Goal: Find specific page/section: Find specific page/section

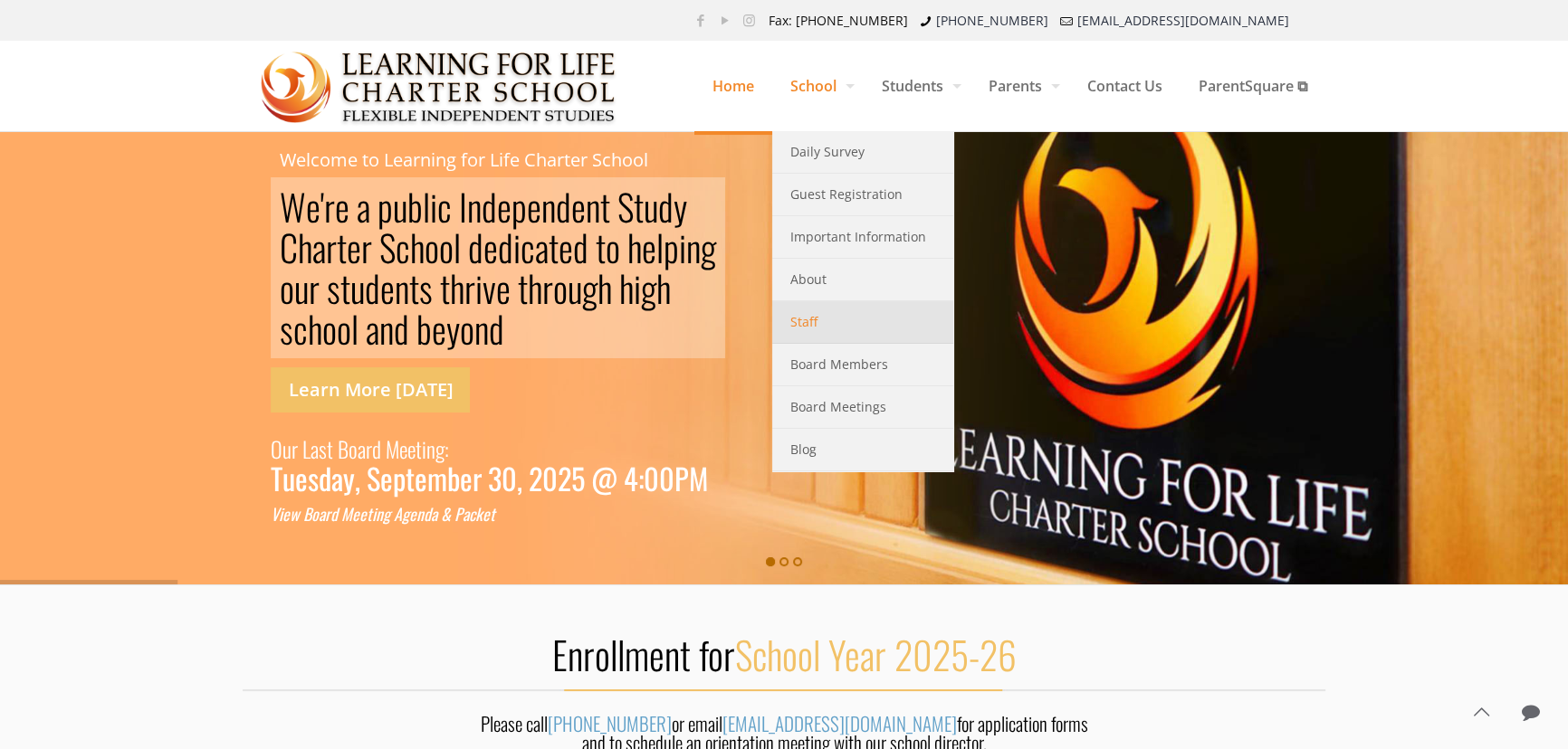
click at [810, 314] on link "Staff" at bounding box center [862, 323] width 181 height 43
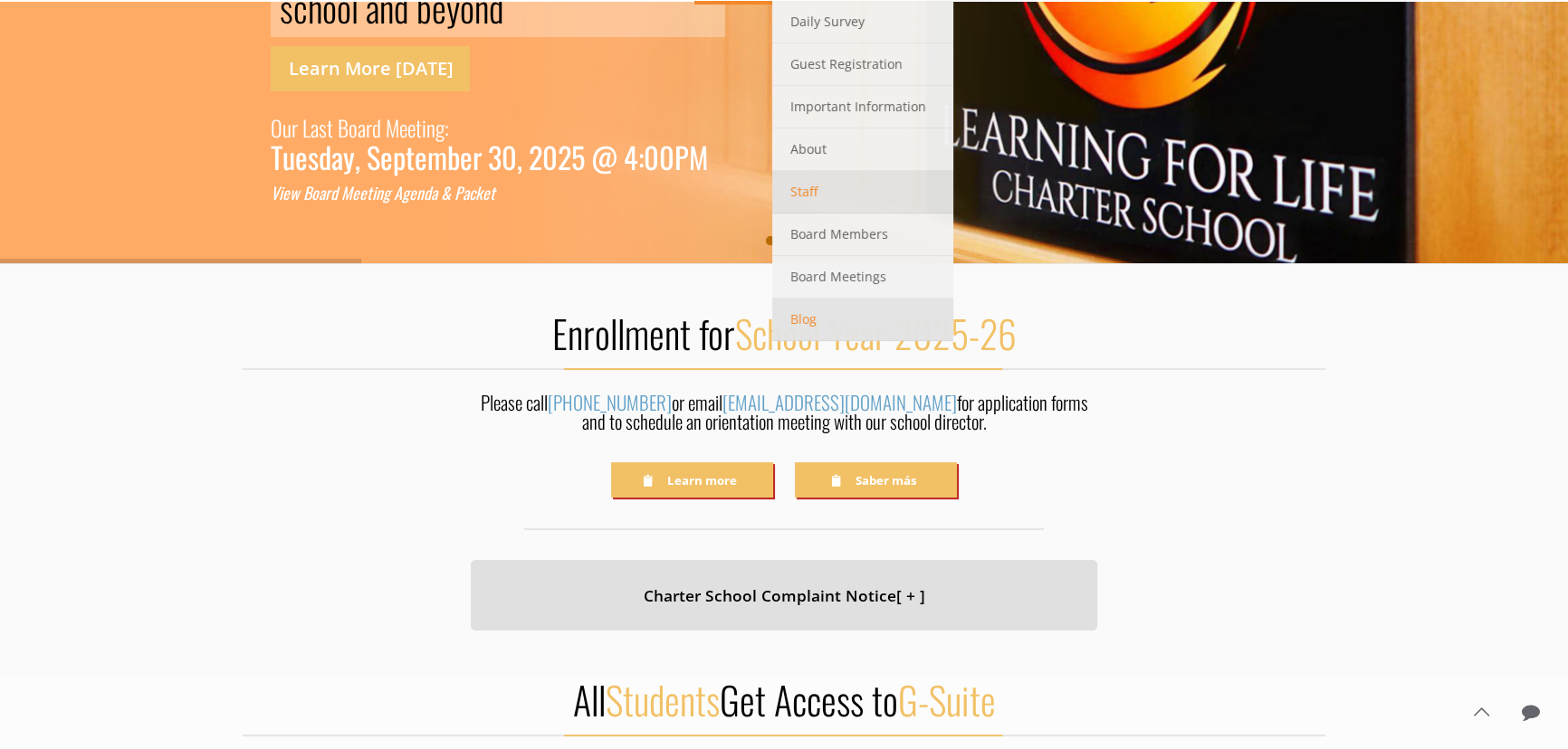
scroll to position [328, 0]
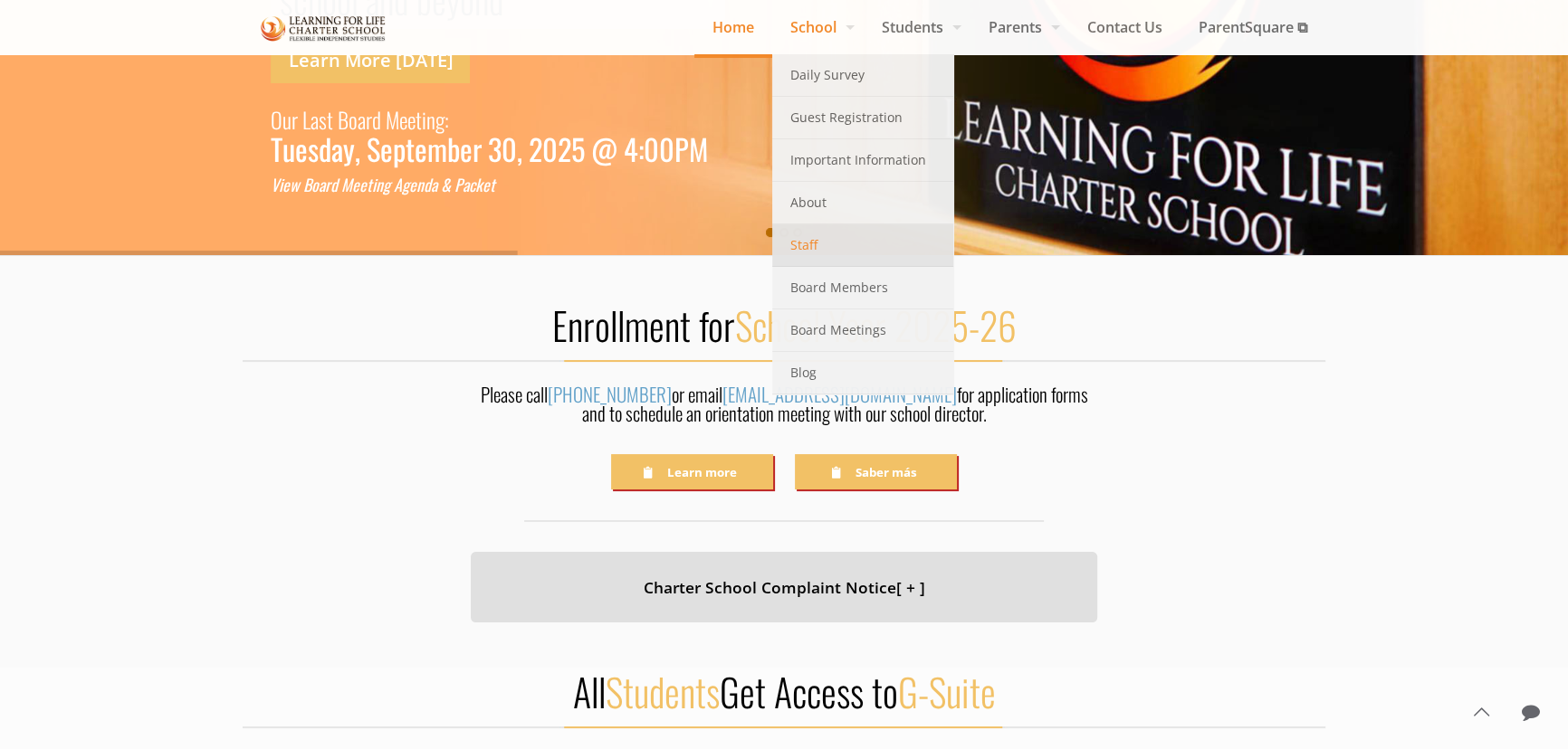
click at [795, 244] on span "Staff" at bounding box center [803, 245] width 27 height 23
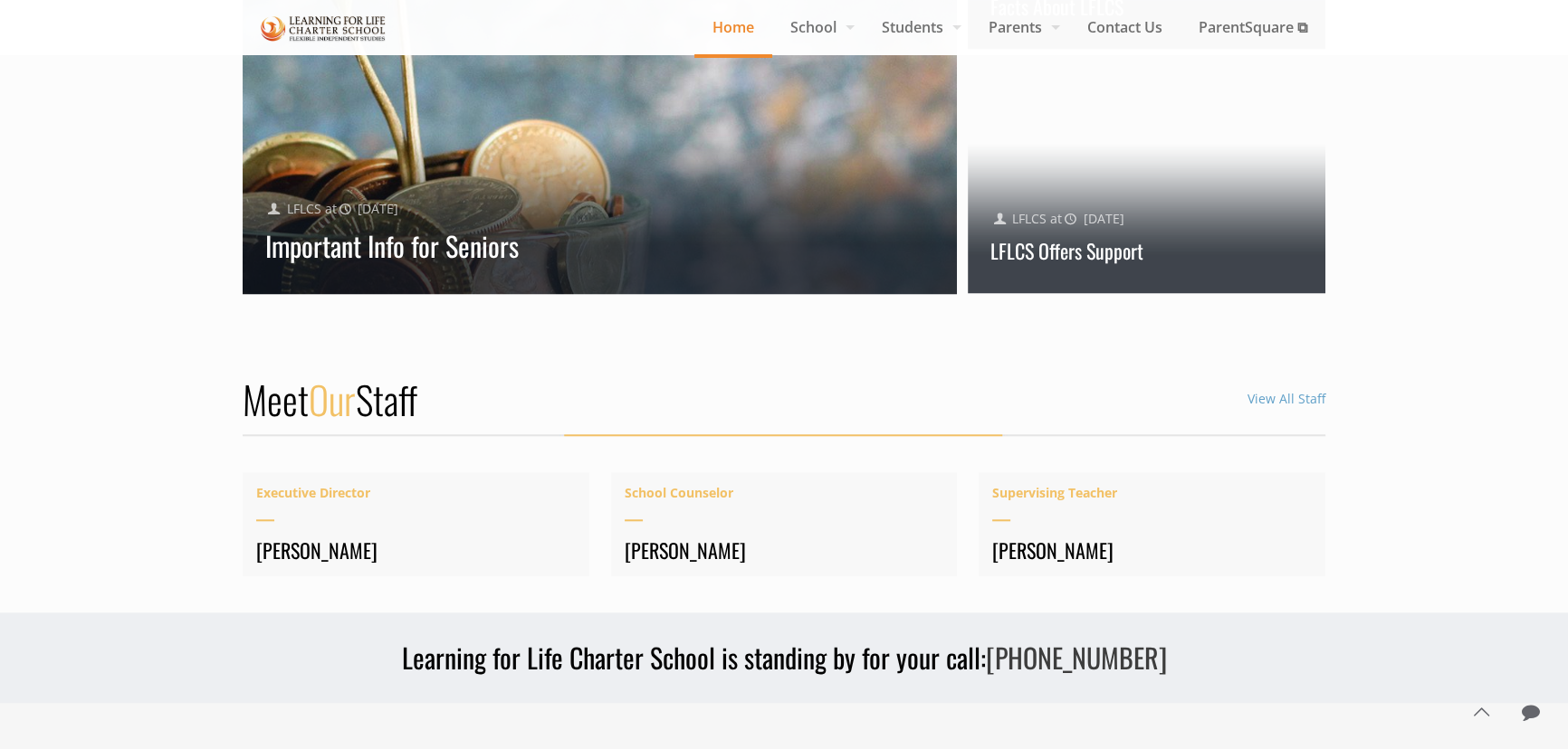
scroll to position [2115, 0]
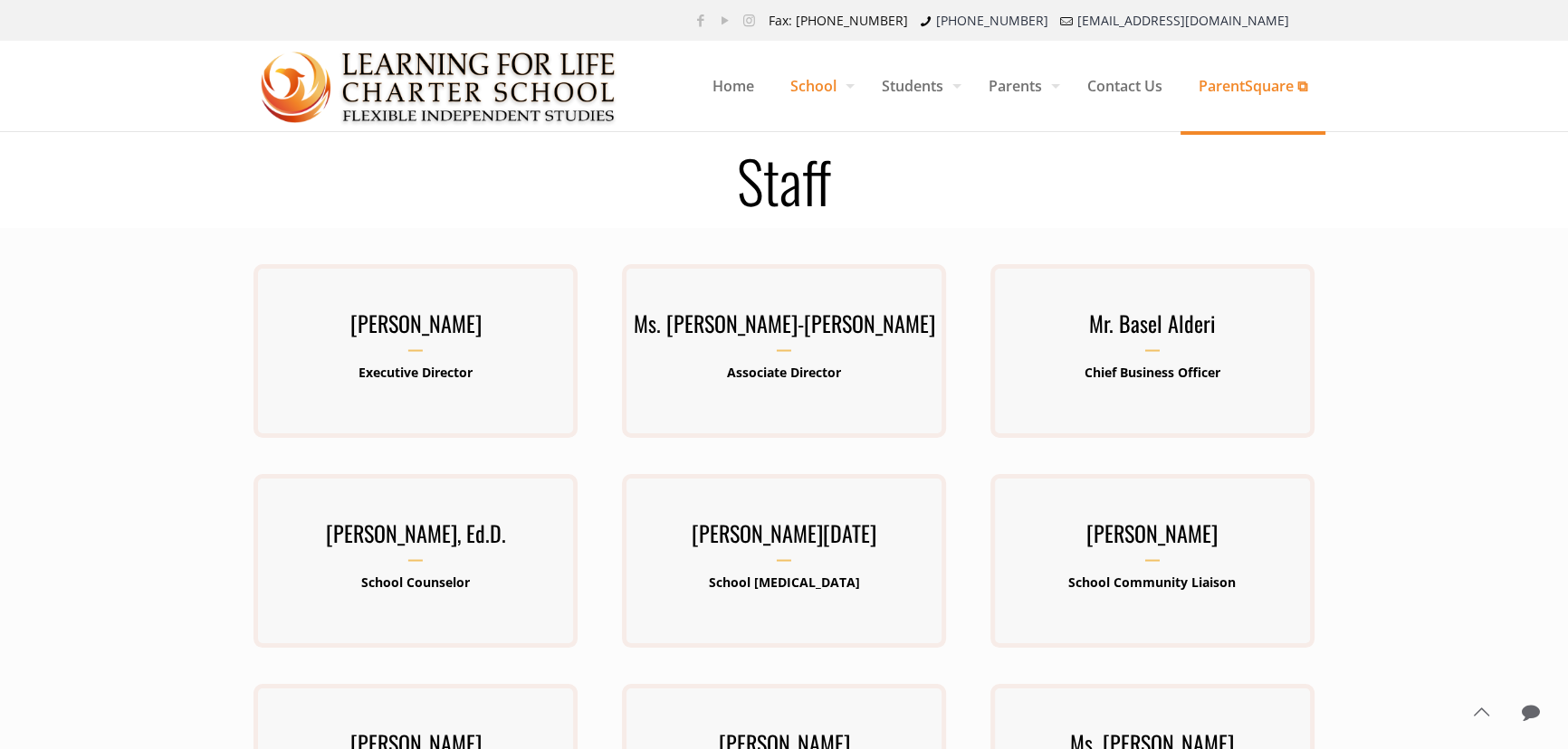
click at [1248, 87] on span "ParentSquare ⧉" at bounding box center [1253, 85] width 145 height 55
click at [1125, 90] on span "Contact Us" at bounding box center [1125, 85] width 111 height 55
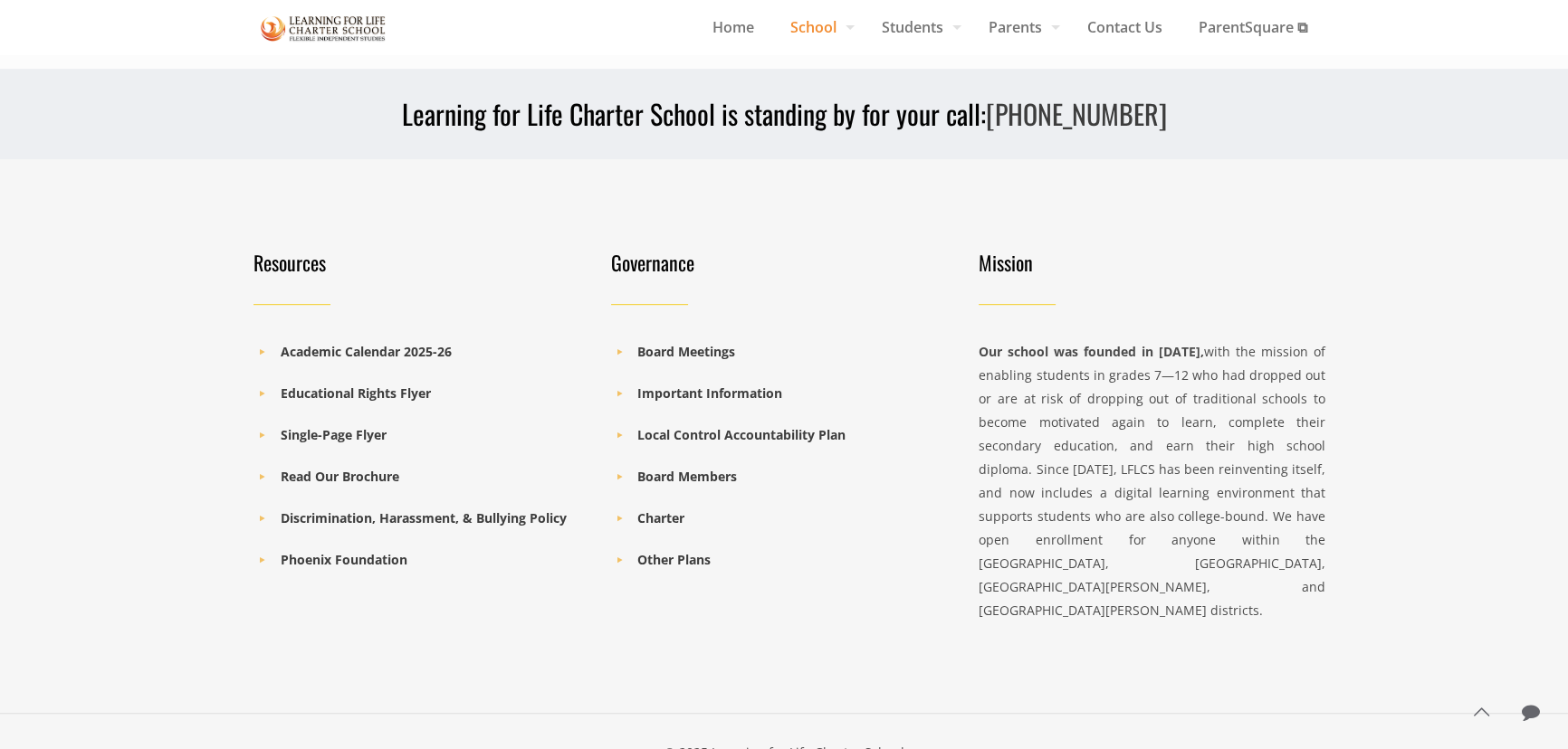
scroll to position [1335, 0]
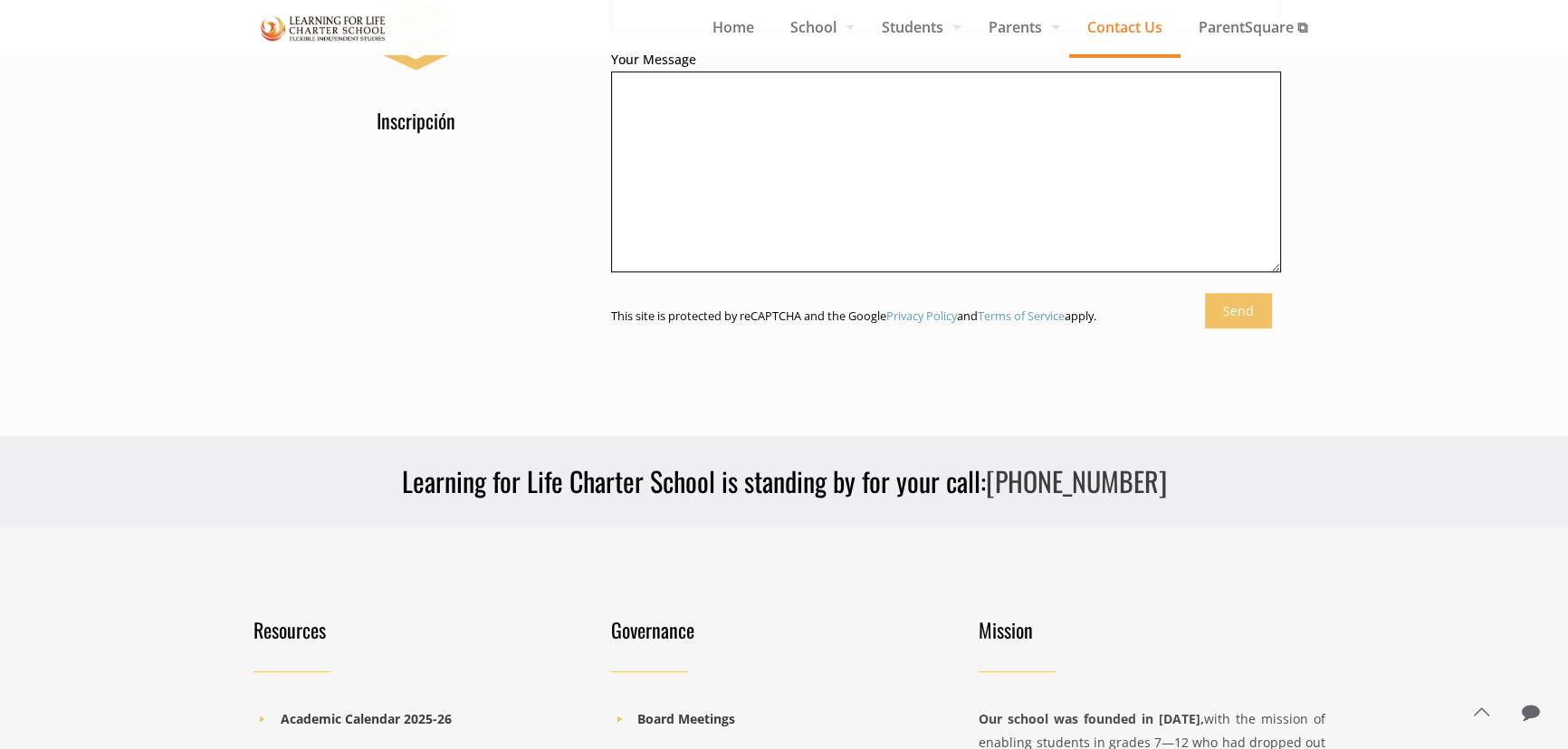
scroll to position [986, 0]
